Goal: Transaction & Acquisition: Download file/media

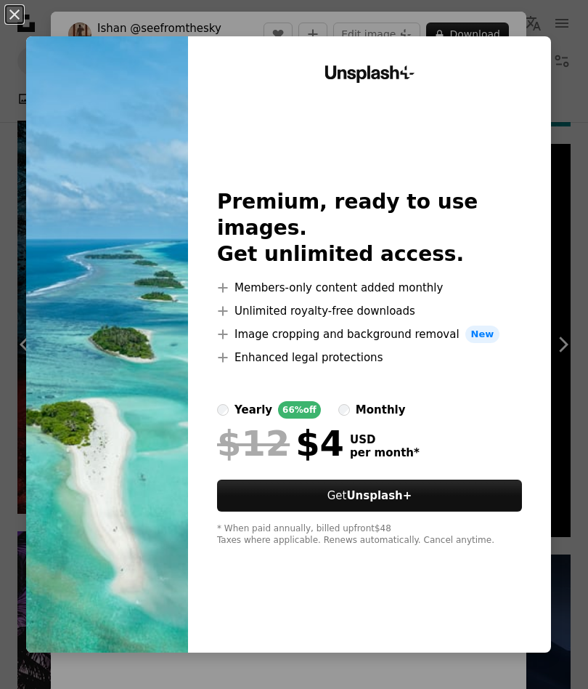
scroll to position [754, 0]
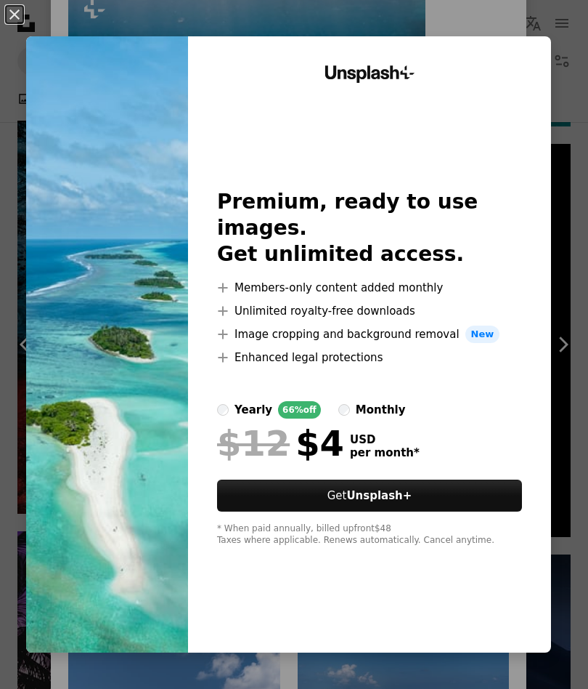
click at [20, 18] on button "An X shape" at bounding box center [14, 14] width 17 height 17
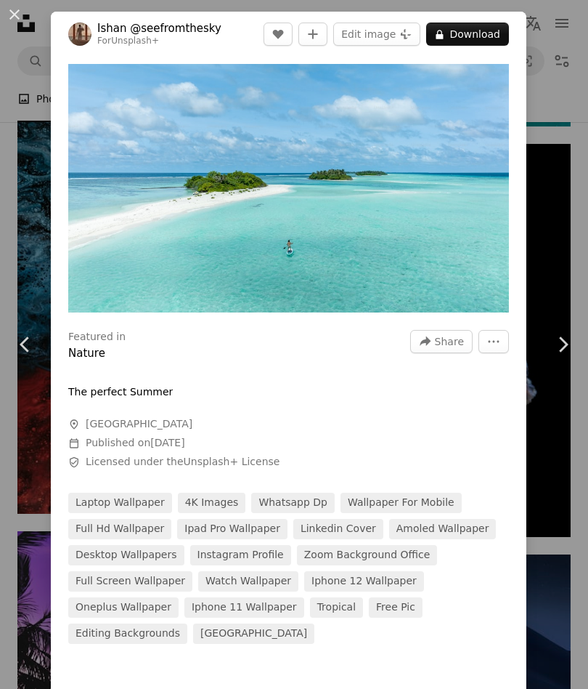
click at [475, 36] on button "A lock Download" at bounding box center [467, 34] width 83 height 23
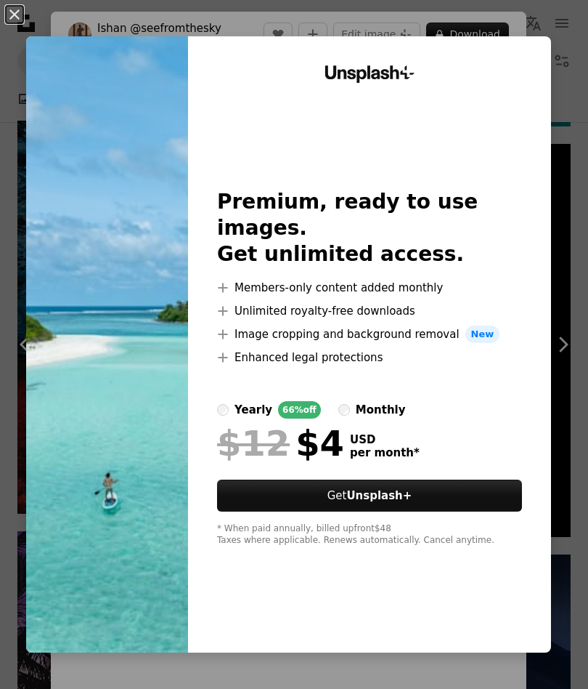
click at [11, 10] on button "An X shape" at bounding box center [14, 14] width 17 height 17
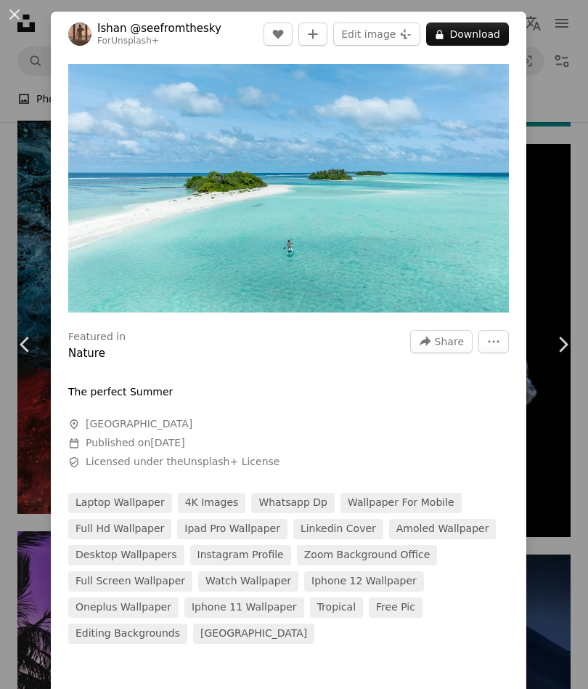
click at [568, 344] on icon at bounding box center [563, 343] width 9 height 15
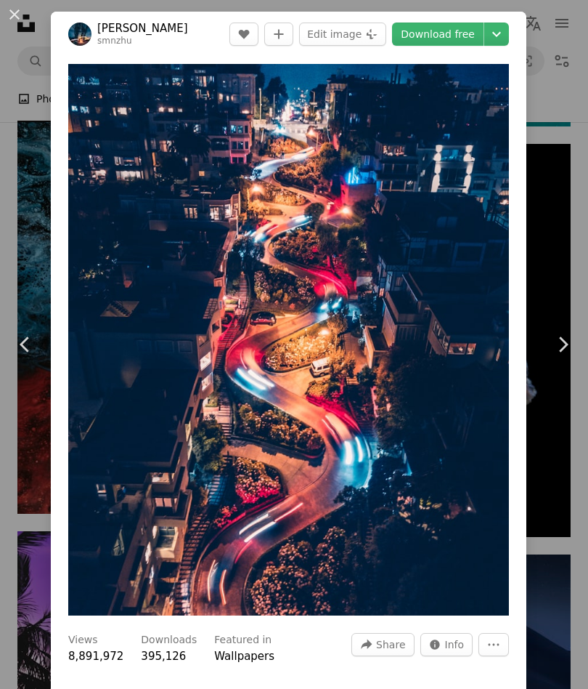
click at [23, 15] on button "An X shape" at bounding box center [14, 14] width 17 height 17
